Goal: Navigation & Orientation: Find specific page/section

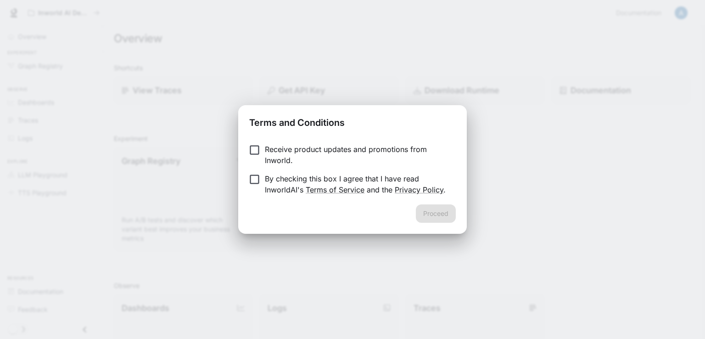
click at [498, 190] on div "Terms and Conditions Receive product updates and promotions from Inworld. By ch…" at bounding box center [352, 169] width 705 height 339
click at [423, 214] on button "Proceed" at bounding box center [436, 213] width 40 height 18
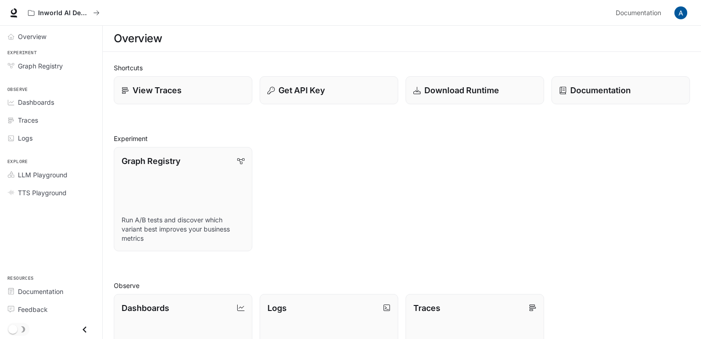
click at [681, 6] on img "button" at bounding box center [680, 12] width 13 height 13
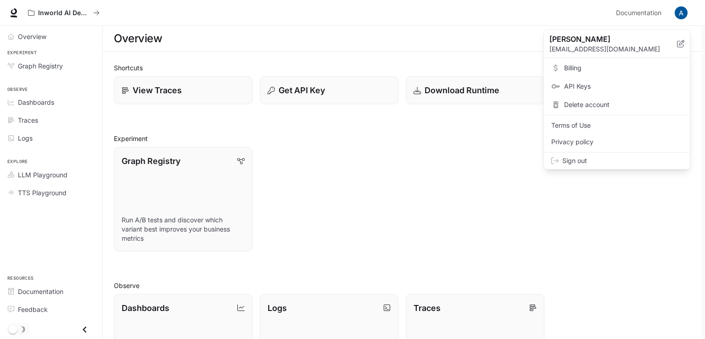
click at [497, 12] on div at bounding box center [352, 169] width 705 height 339
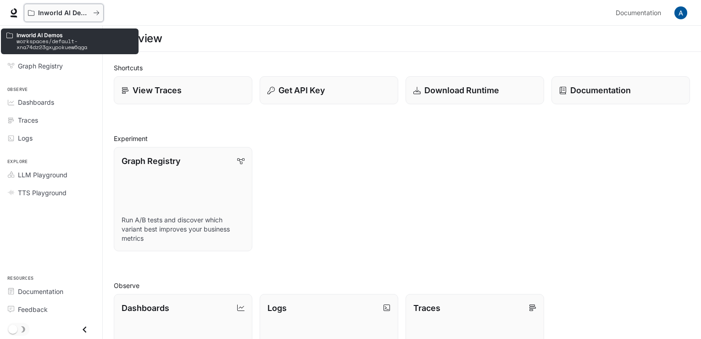
click at [99, 10] on button "Inworld AI Demos" at bounding box center [64, 13] width 80 height 18
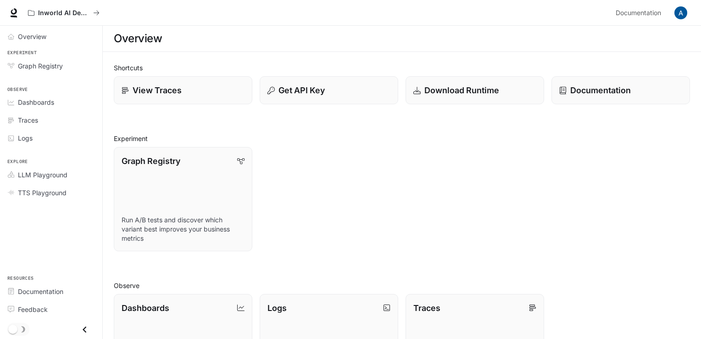
click at [101, 169] on li "LLM Playground" at bounding box center [51, 175] width 102 height 18
click at [83, 328] on icon "Close drawer" at bounding box center [84, 329] width 12 height 12
